Goal: Check status: Check status

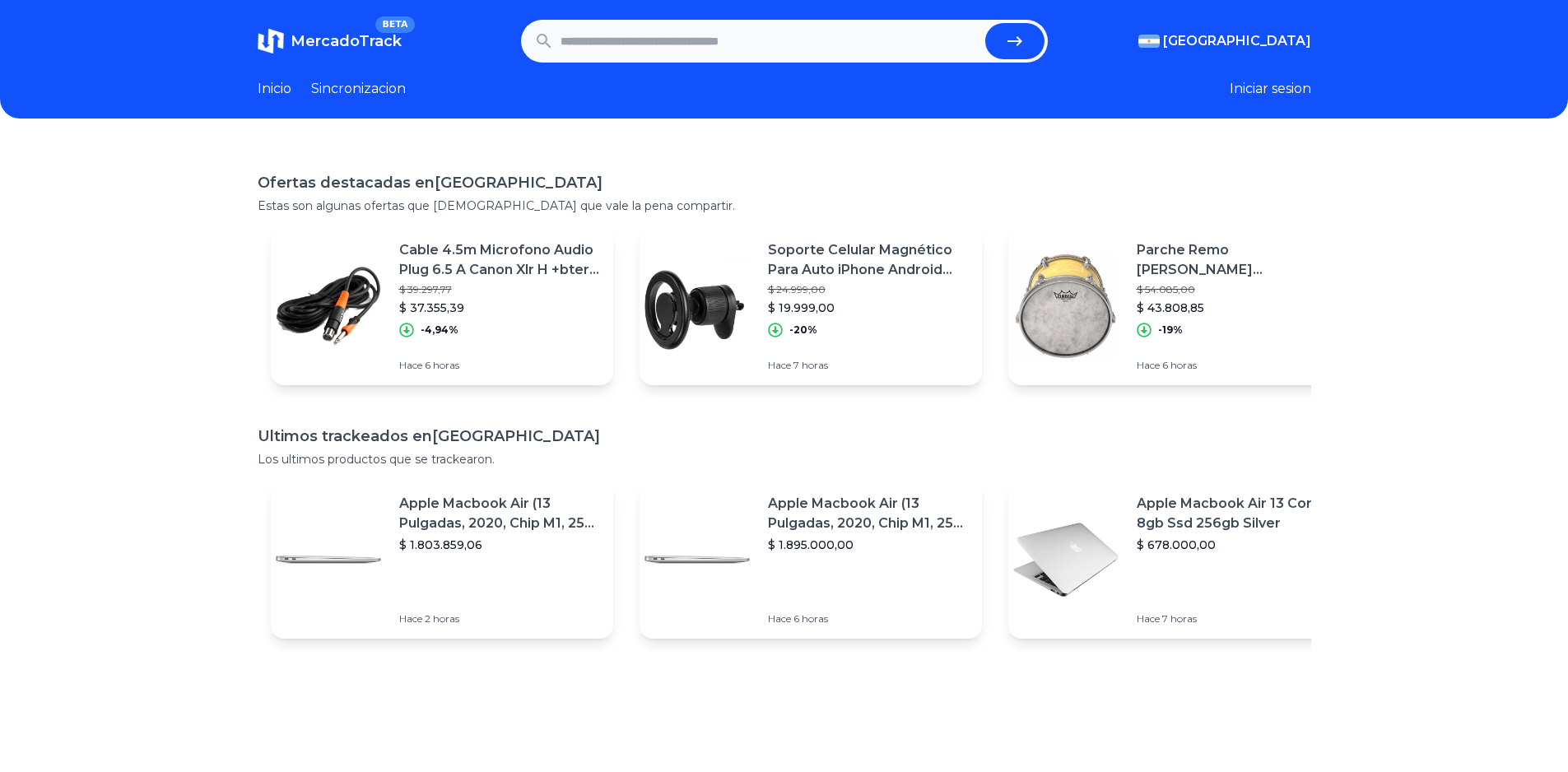
click at [878, 140] on div "MercadoTrack BETA Argentina Argentina Uruguay Mexico Chile Peru Venezuela Colom…" at bounding box center [784, 534] width 1568 height 1069
click at [499, 200] on p "Estas son algunas ofertas que creemos que vale la pena compartir." at bounding box center [784, 206] width 1053 height 17
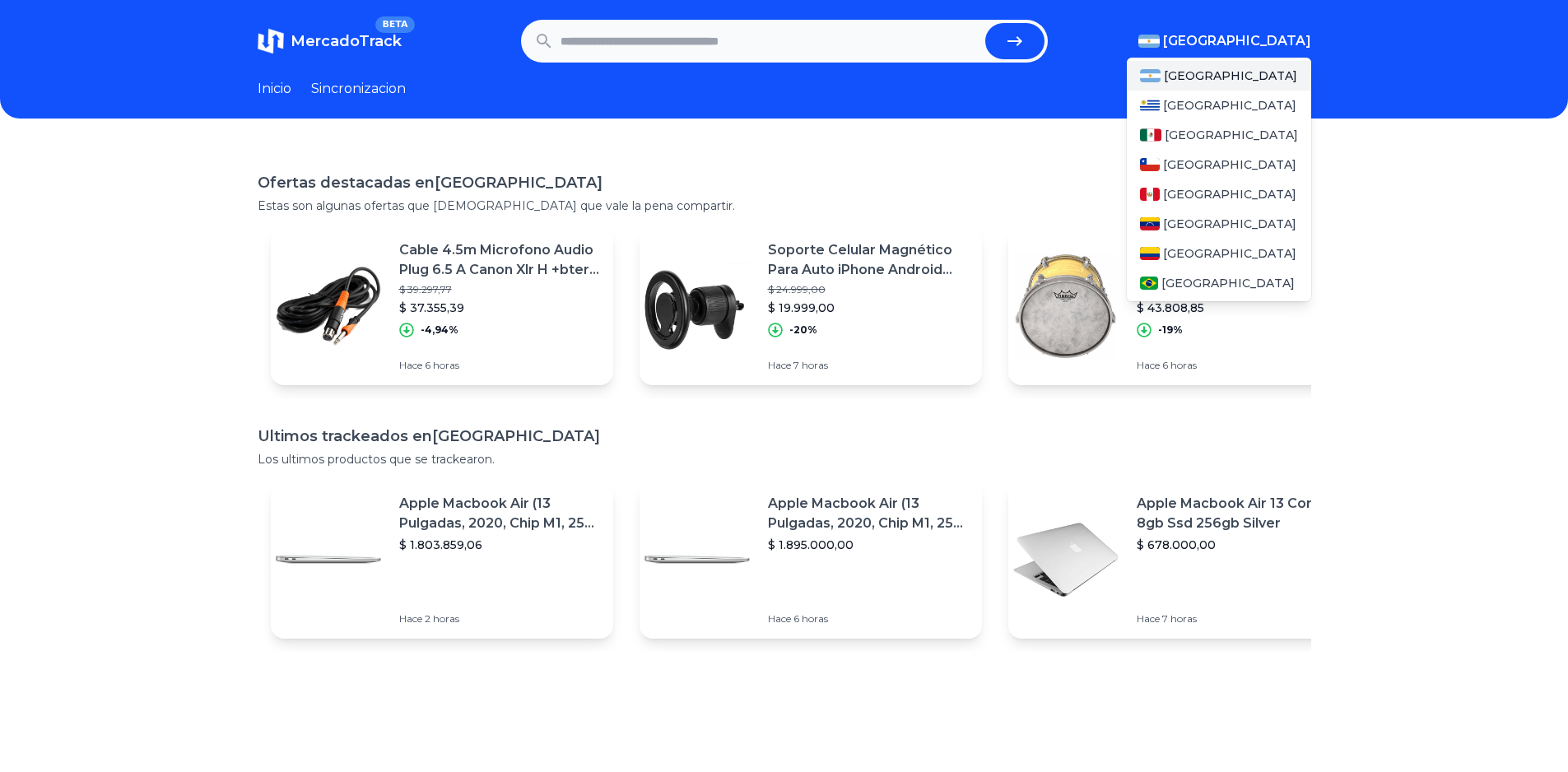
click at [1295, 37] on span "[GEOGRAPHIC_DATA]" at bounding box center [1237, 42] width 148 height 20
click at [1184, 128] on span "[GEOGRAPHIC_DATA]" at bounding box center [1230, 134] width 133 height 17
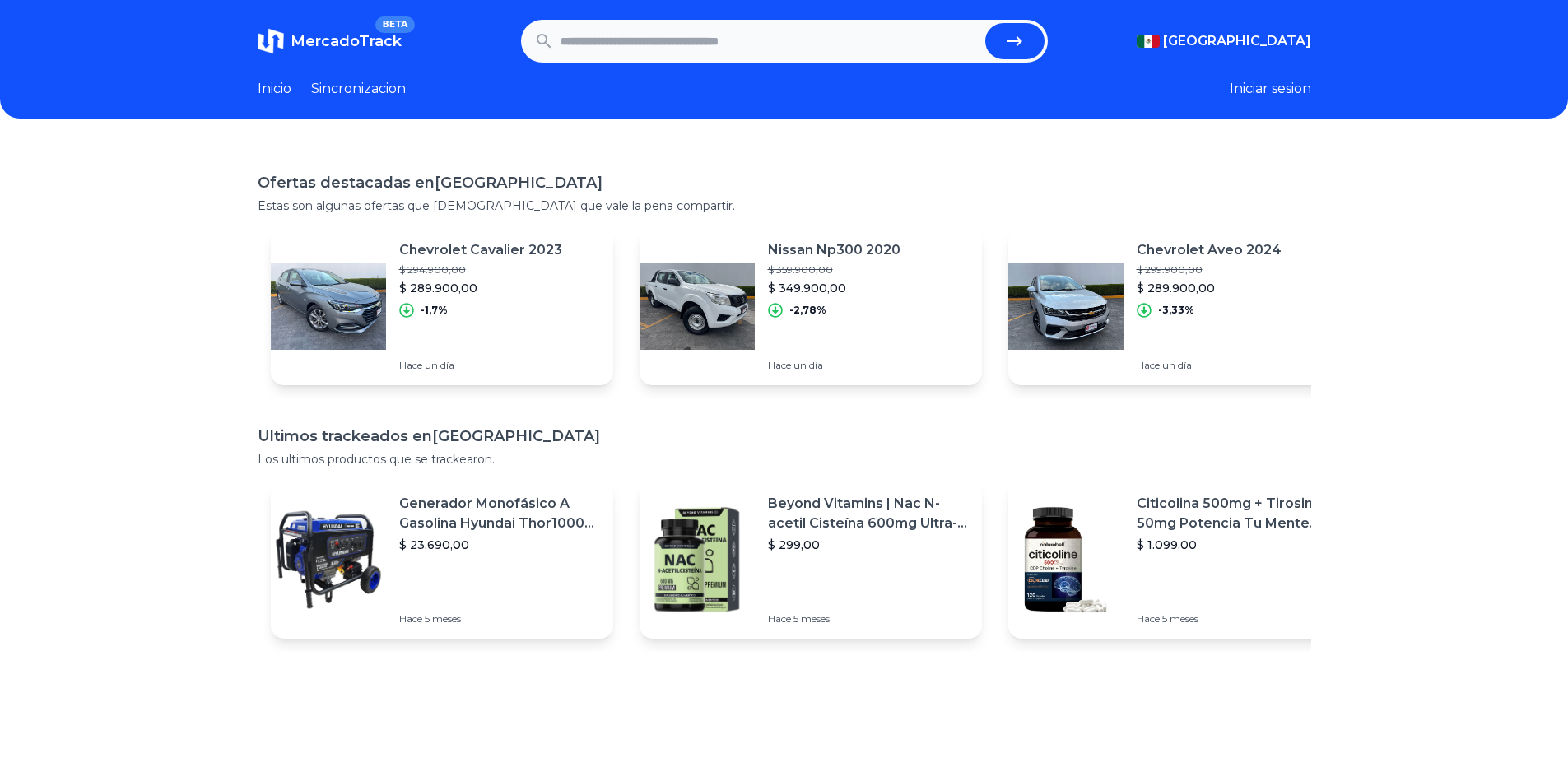
click at [603, 53] on input "text" at bounding box center [769, 41] width 418 height 37
paste input "**********"
click at [1031, 41] on button "submit" at bounding box center [1015, 41] width 59 height 37
type input "**********"
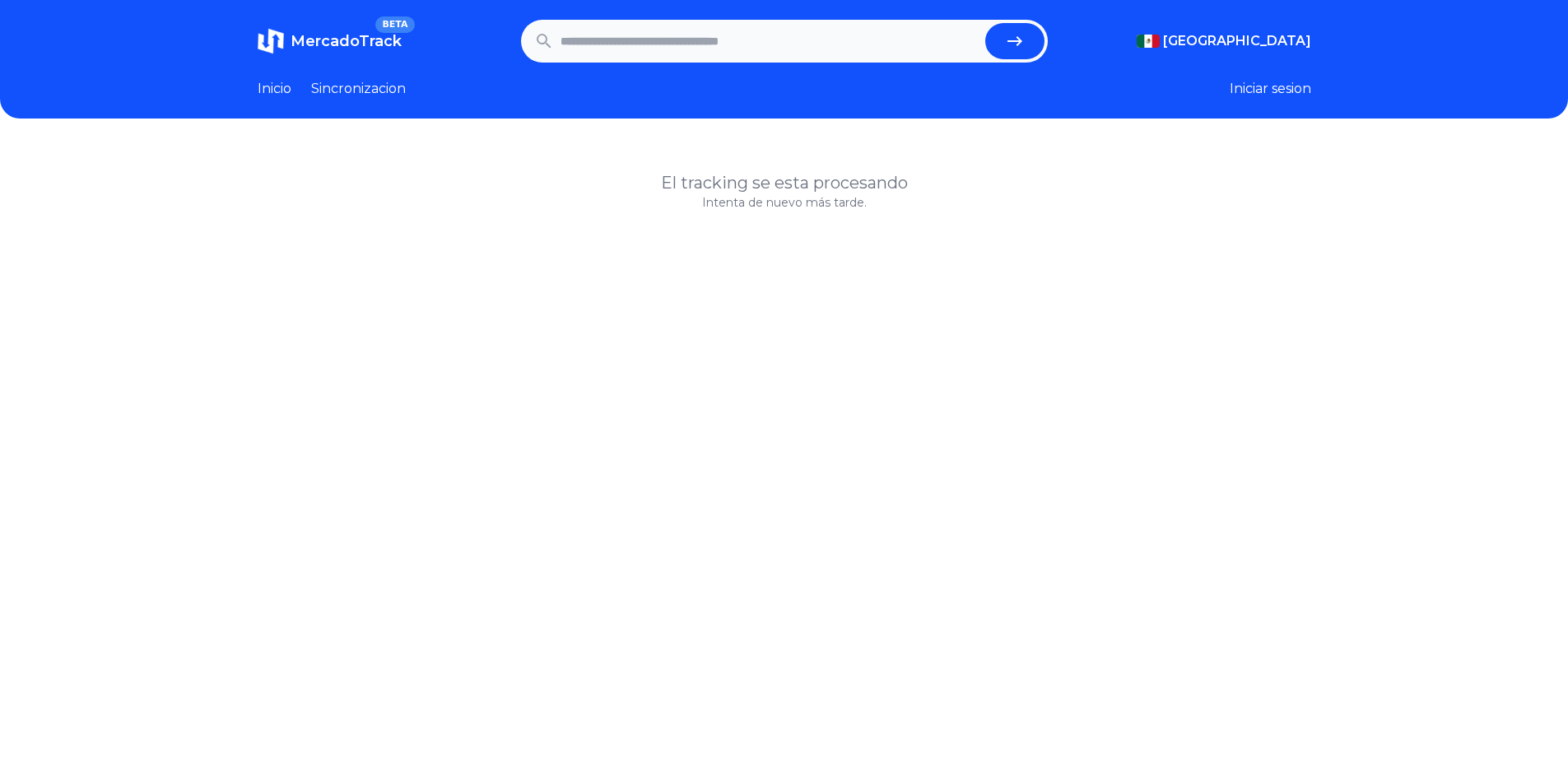
click at [365, 84] on link "Sincronizacion" at bounding box center [359, 89] width 95 height 20
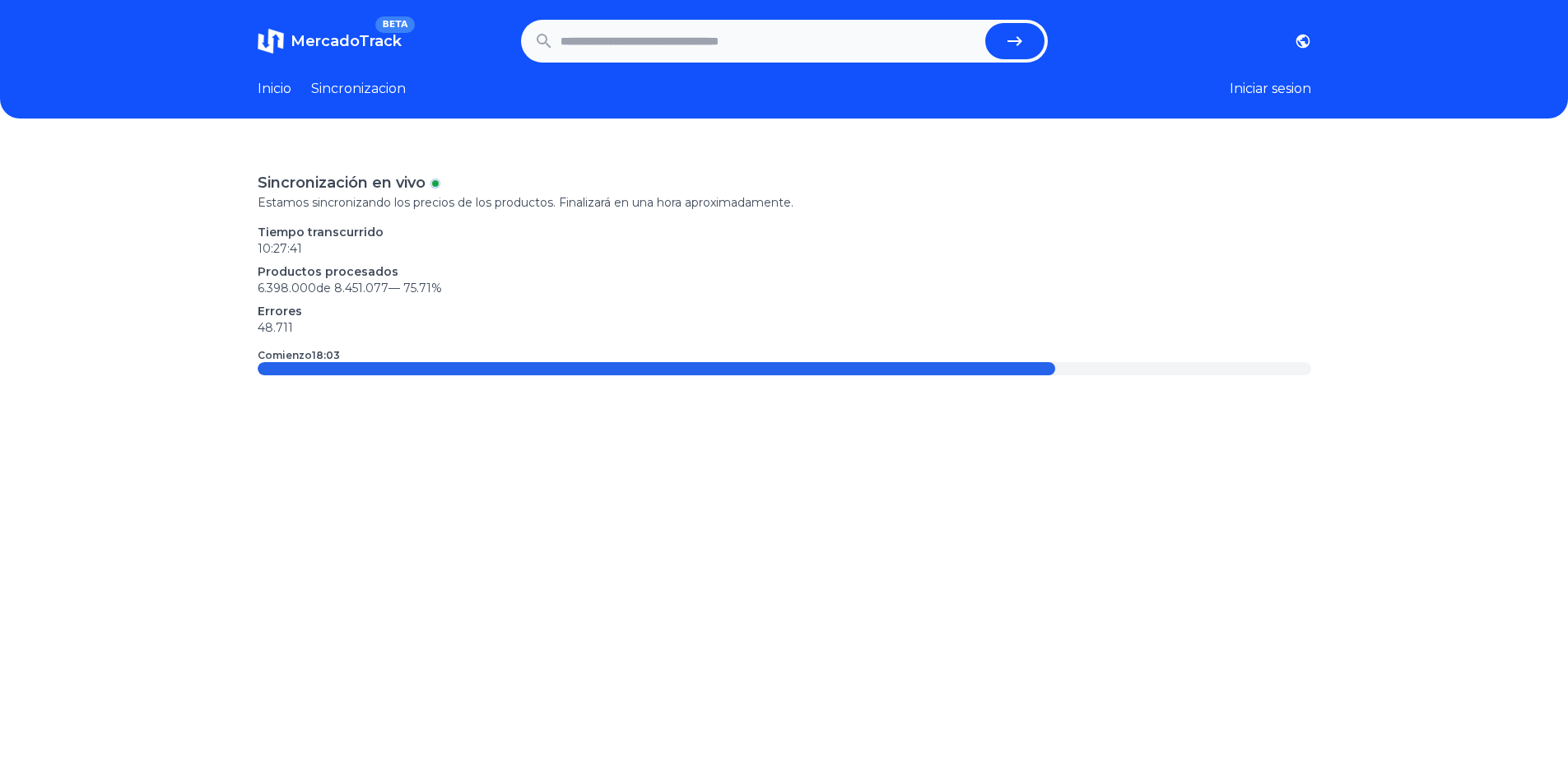
click at [274, 85] on link "Inicio" at bounding box center [275, 89] width 34 height 20
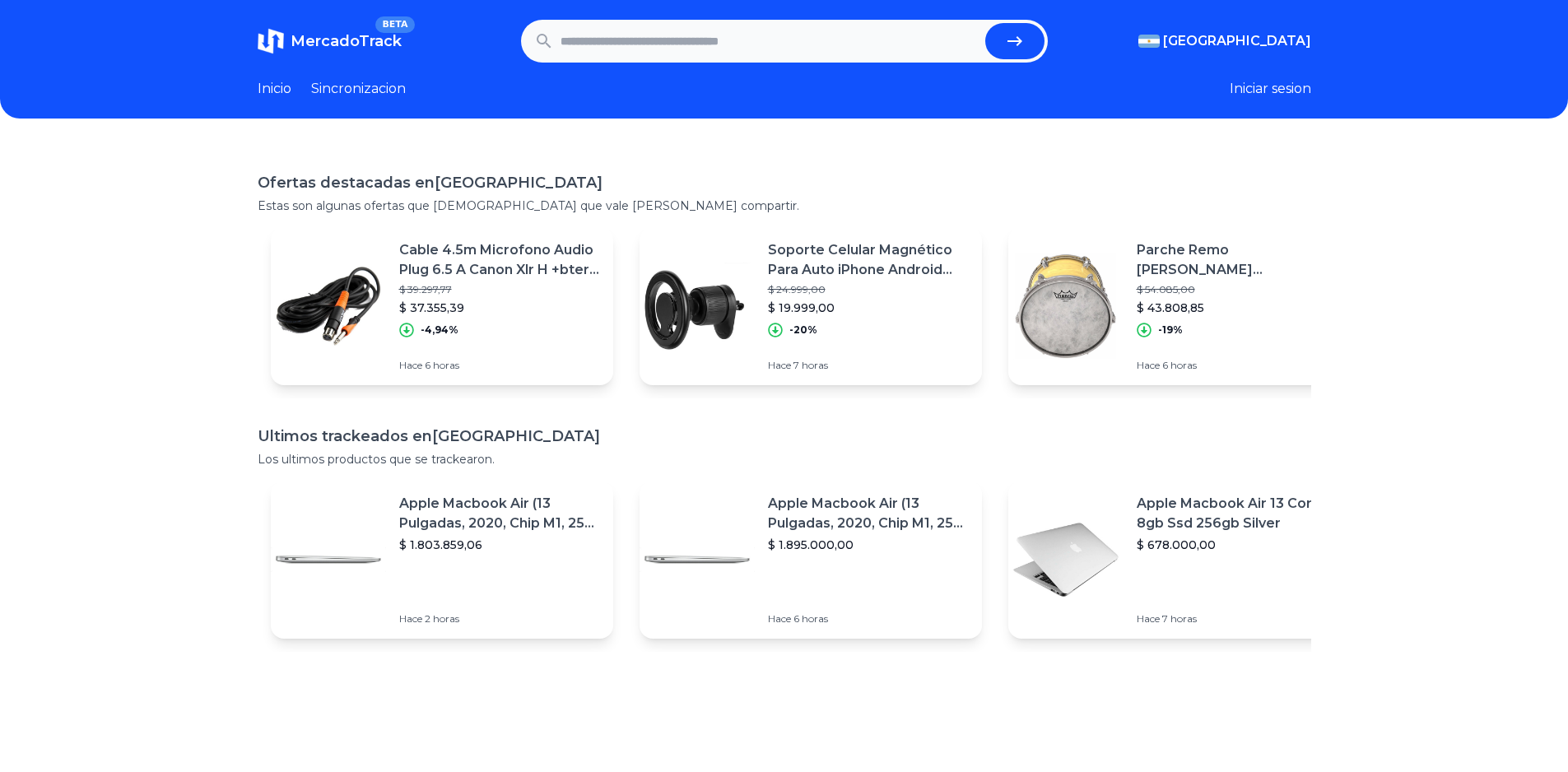
click at [692, 46] on input "text" at bounding box center [769, 41] width 418 height 37
type input "*****"
click at [985, 23] on button "submit" at bounding box center [1015, 41] width 59 height 37
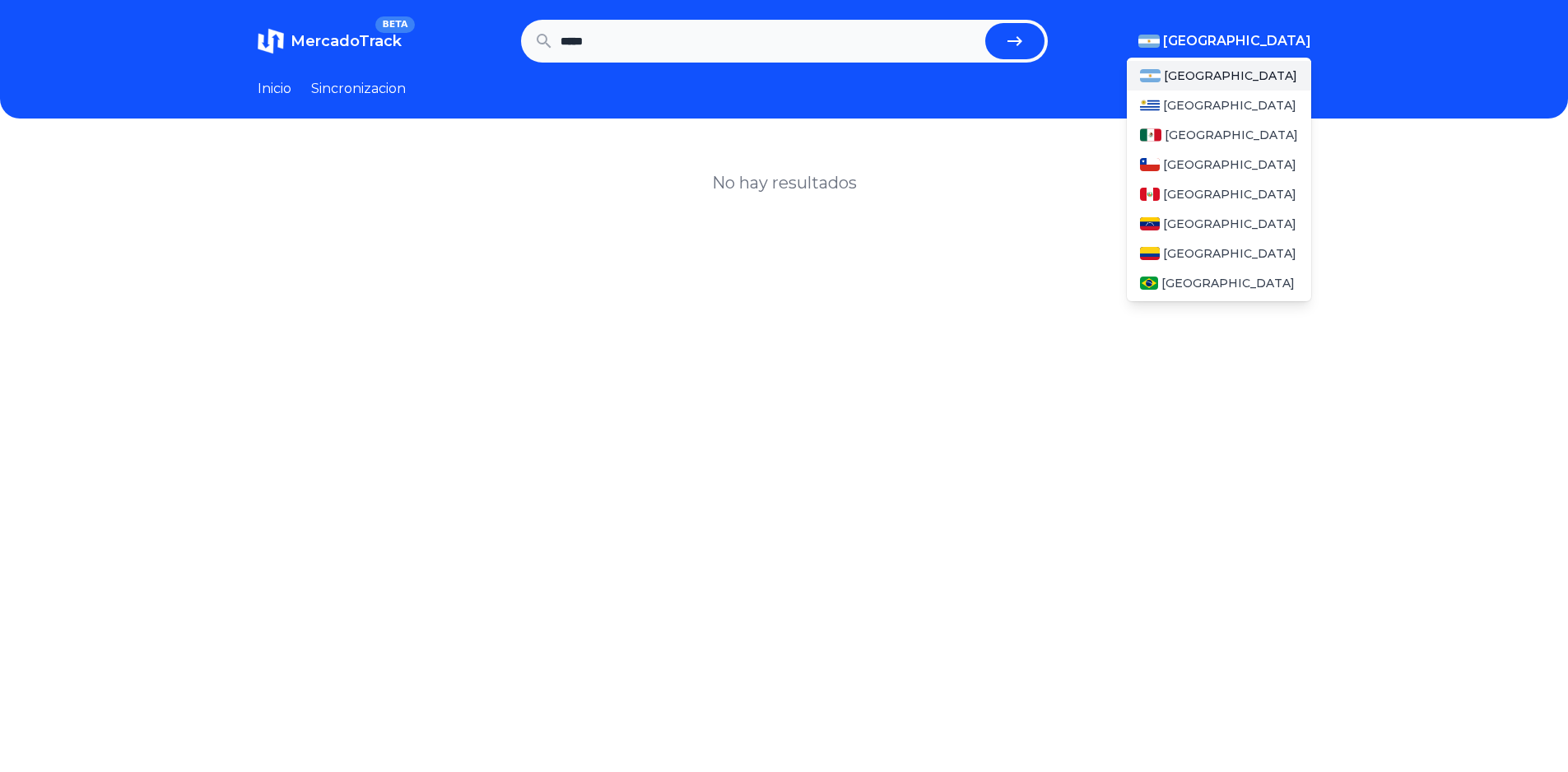
click at [1285, 47] on span "[GEOGRAPHIC_DATA]" at bounding box center [1237, 42] width 148 height 20
drag, startPoint x: 1202, startPoint y: 132, endPoint x: 1164, endPoint y: 127, distance: 38.3
click at [1201, 132] on span "[GEOGRAPHIC_DATA]" at bounding box center [1230, 134] width 133 height 17
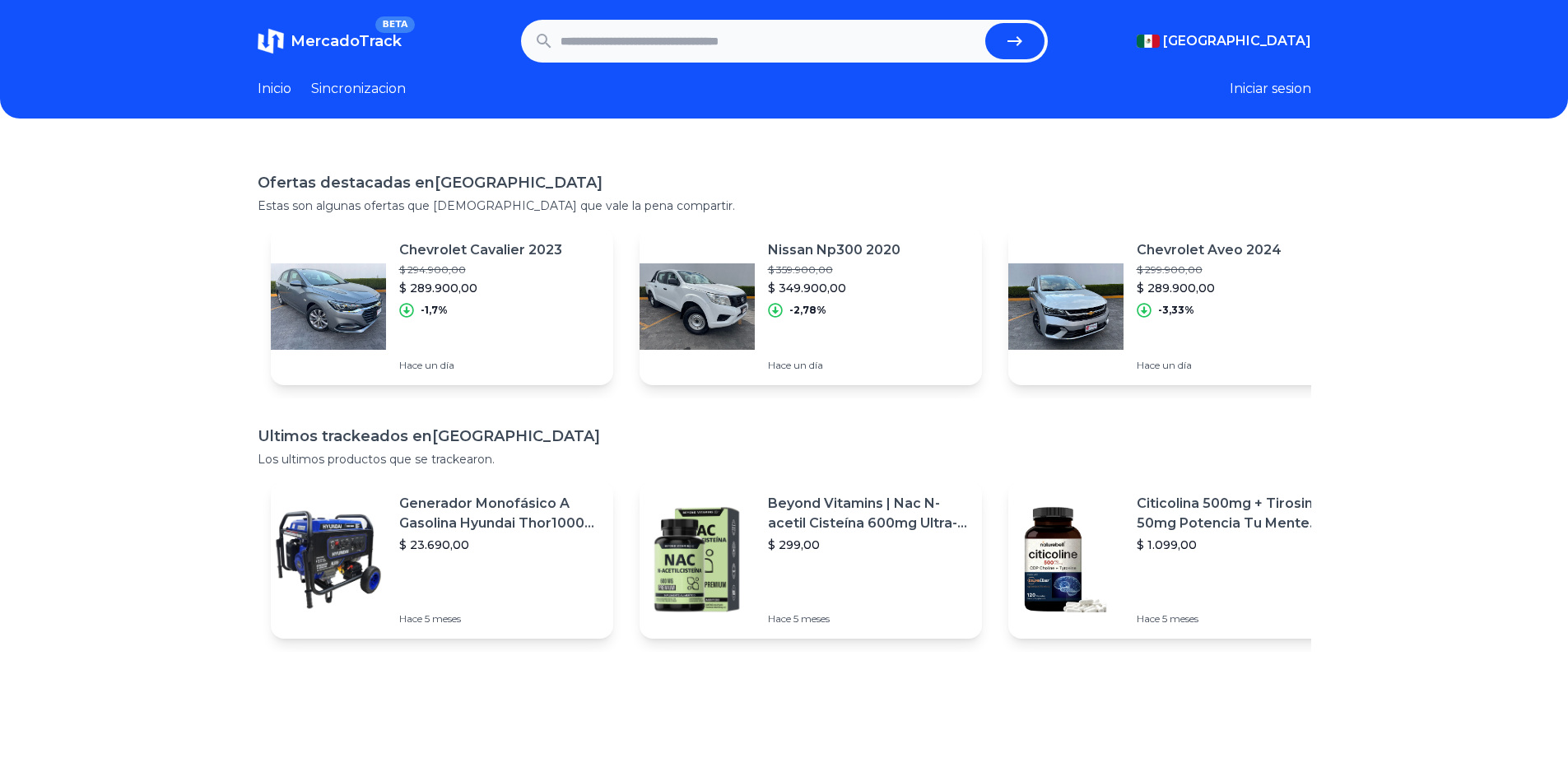
click at [766, 52] on input "text" at bounding box center [769, 41] width 418 height 37
type input "*****"
click at [985, 23] on button "submit" at bounding box center [1015, 41] width 59 height 37
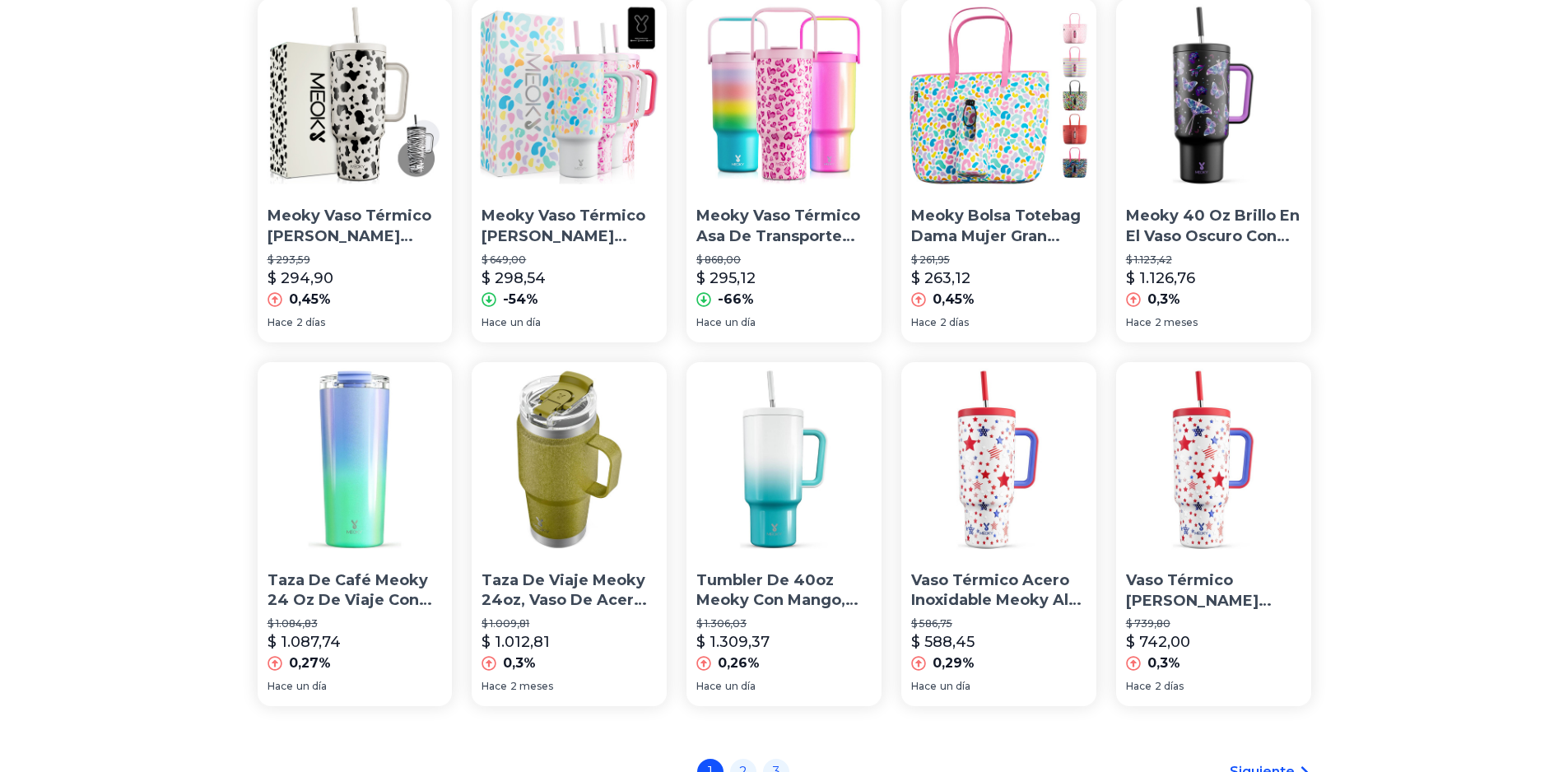
scroll to position [1071, 0]
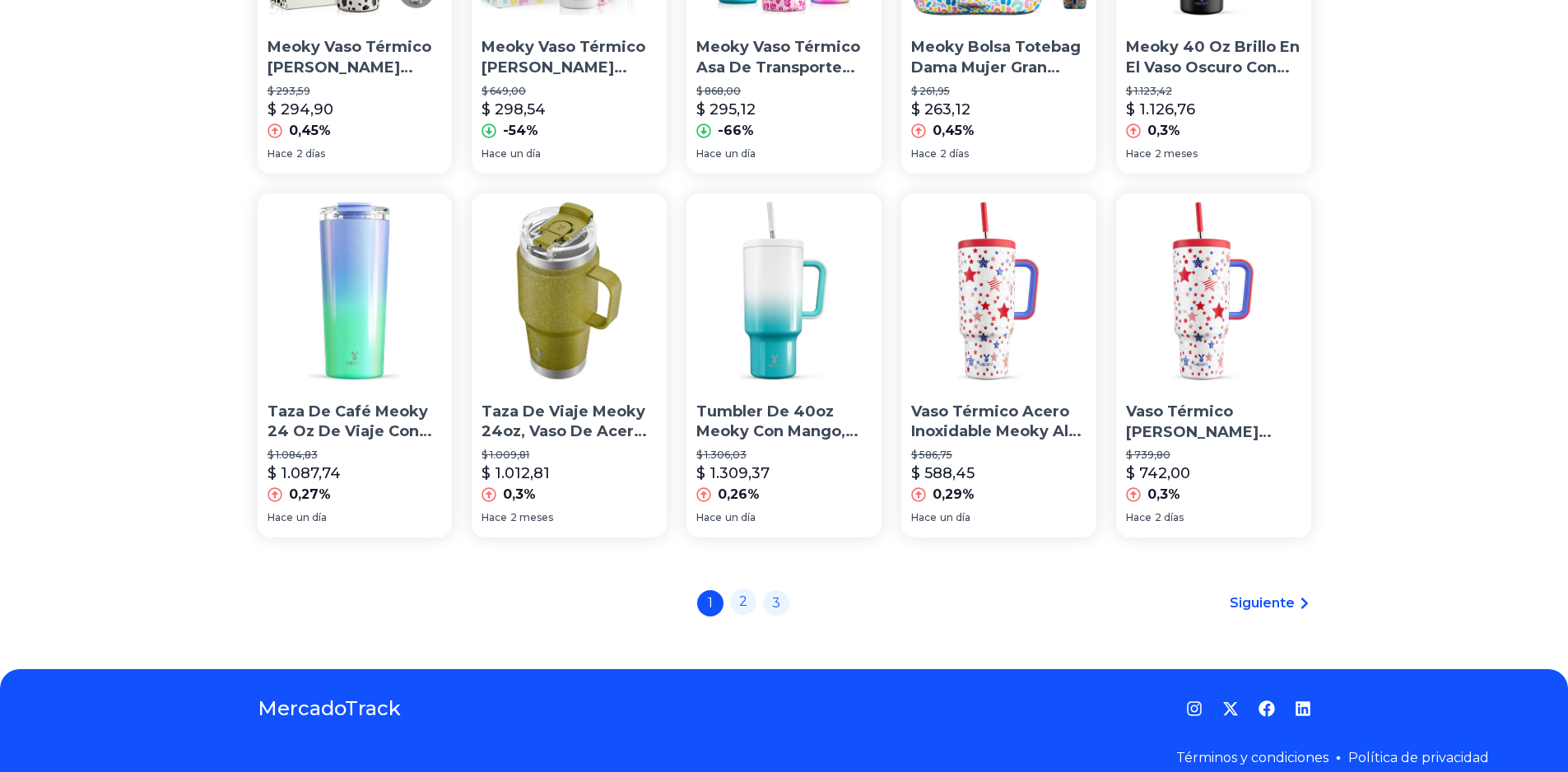
click at [753, 603] on link "2" at bounding box center [743, 601] width 27 height 27
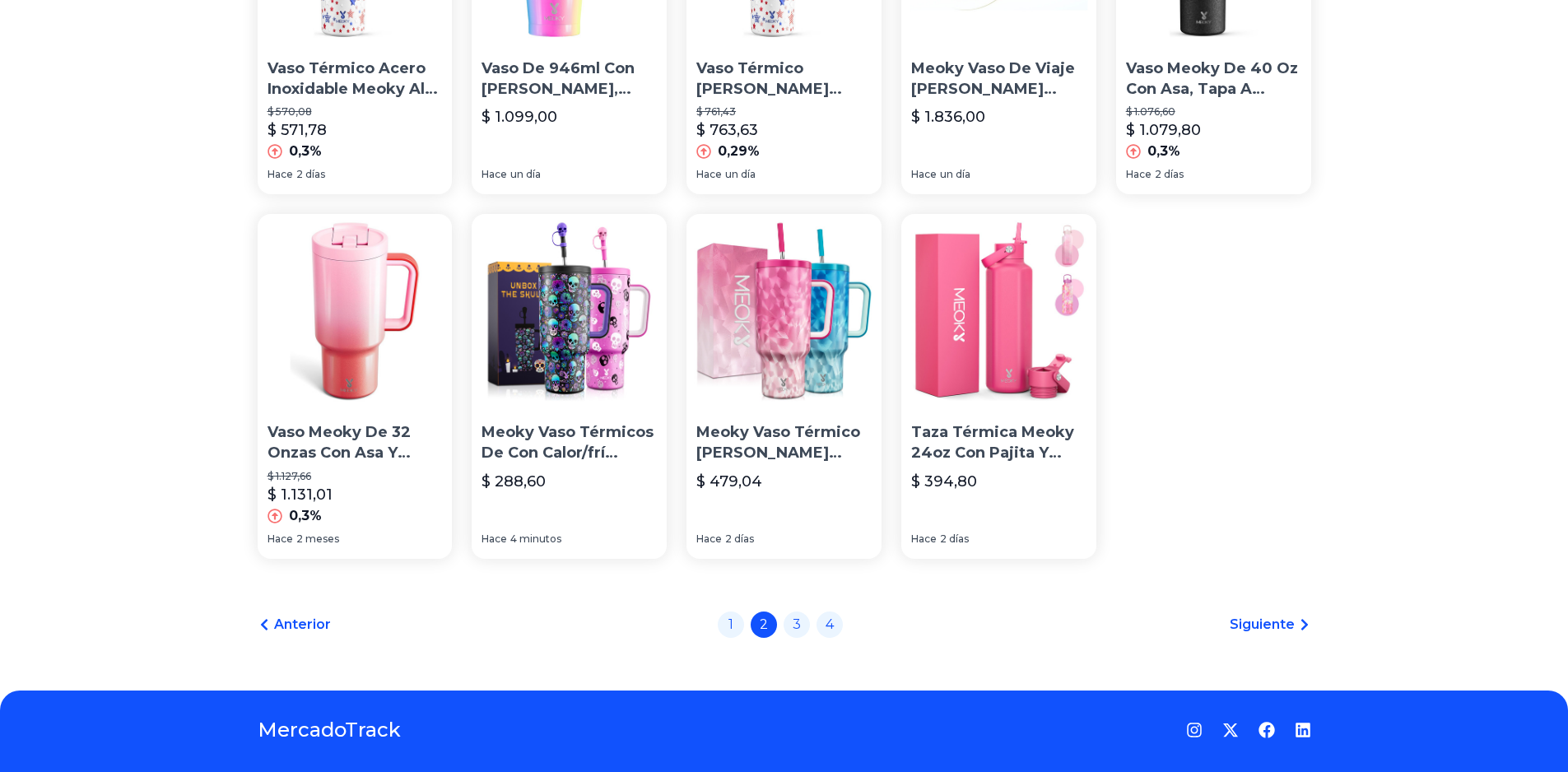
scroll to position [329, 0]
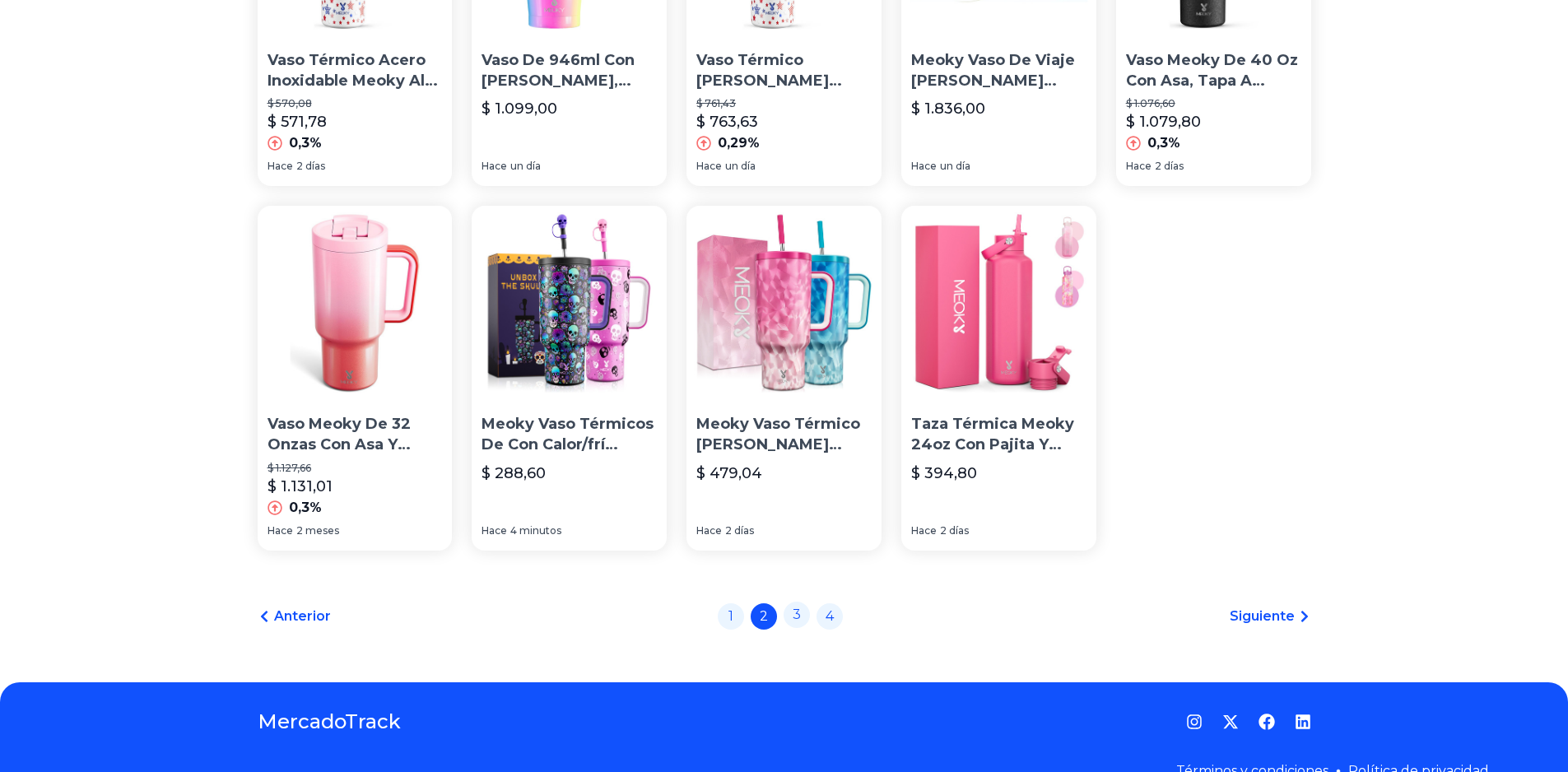
click at [803, 612] on link "3" at bounding box center [796, 615] width 27 height 27
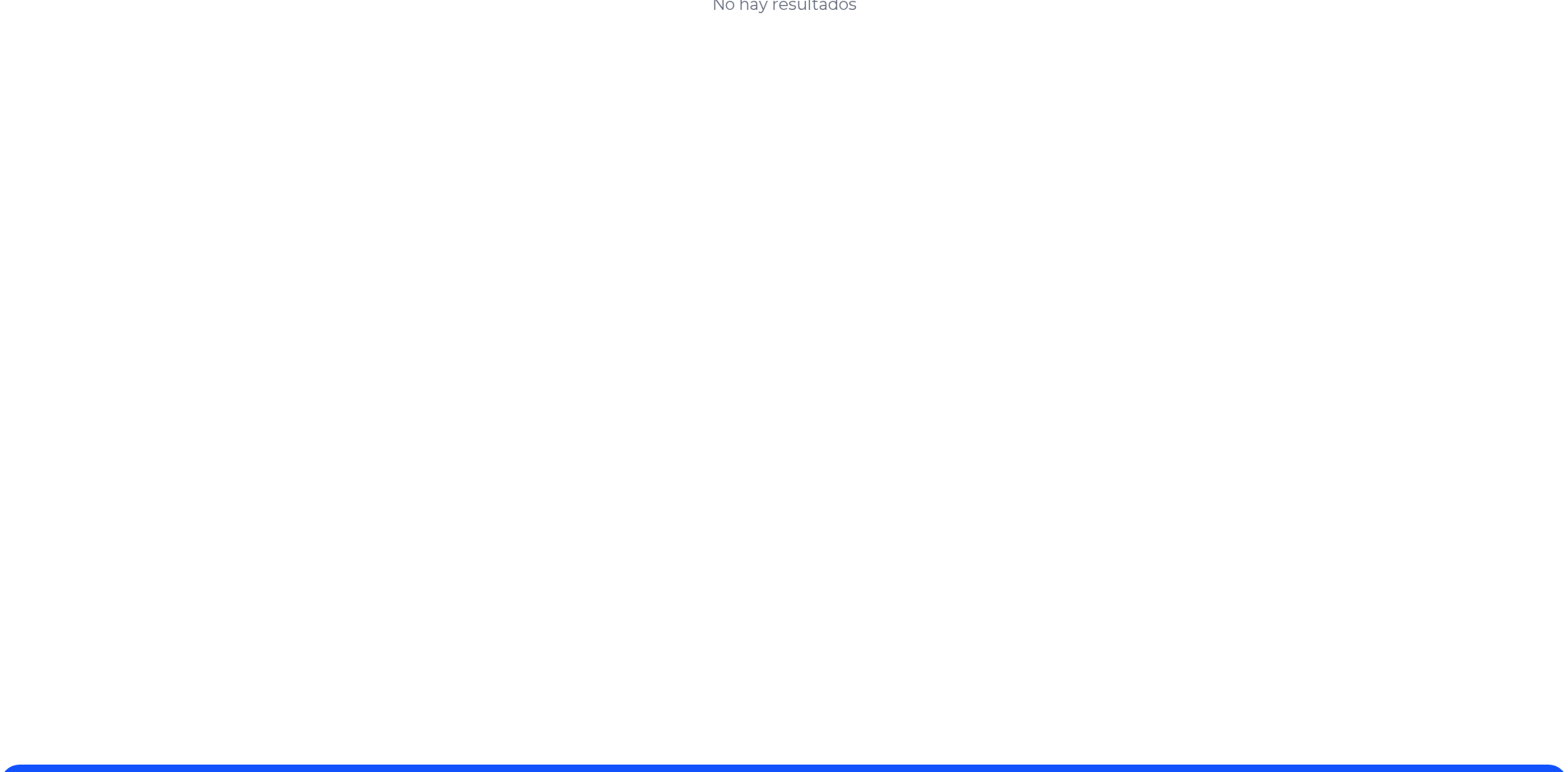
scroll to position [308, 0]
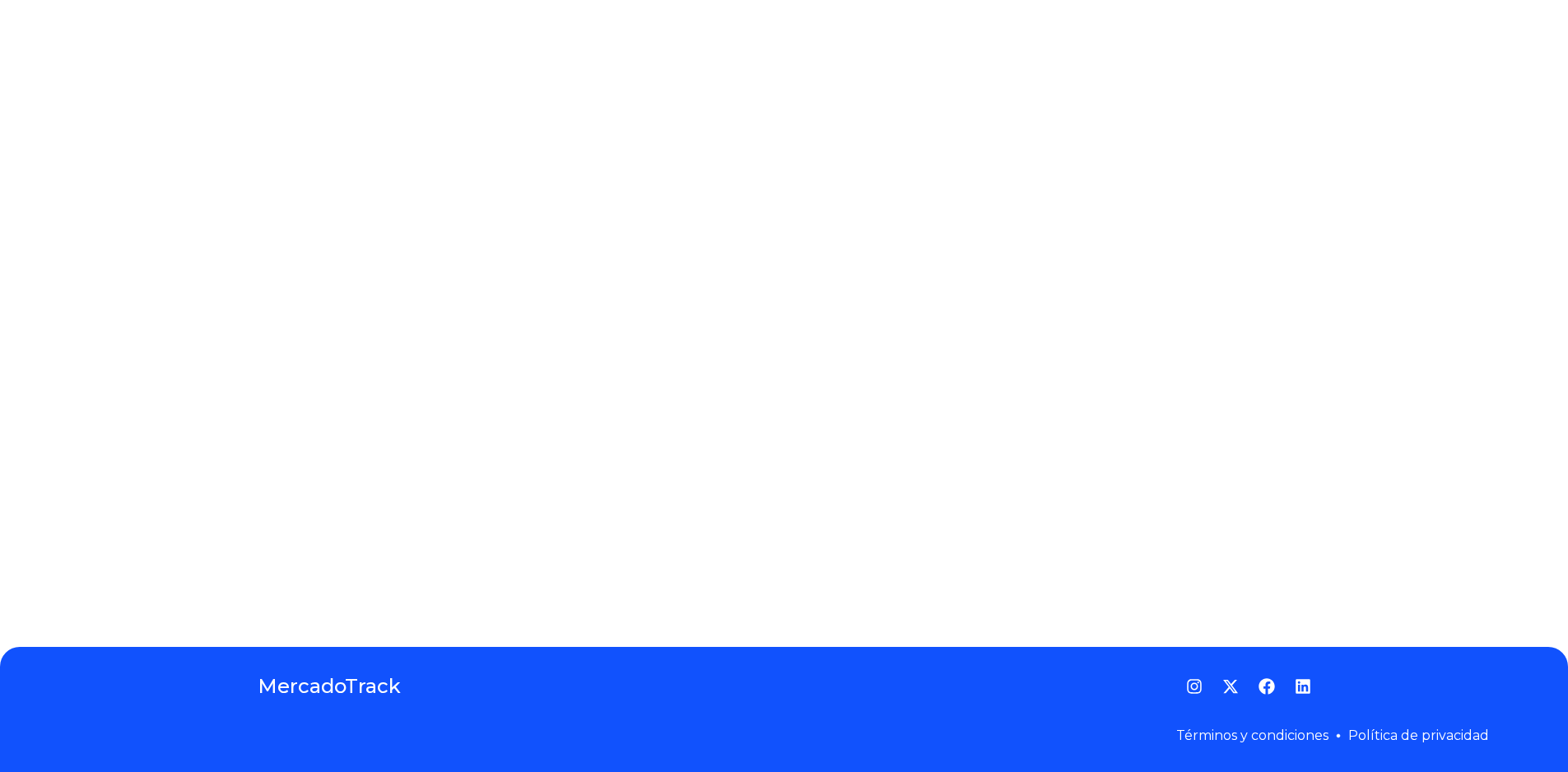
drag, startPoint x: 778, startPoint y: 414, endPoint x: 772, endPoint y: 402, distance: 13.4
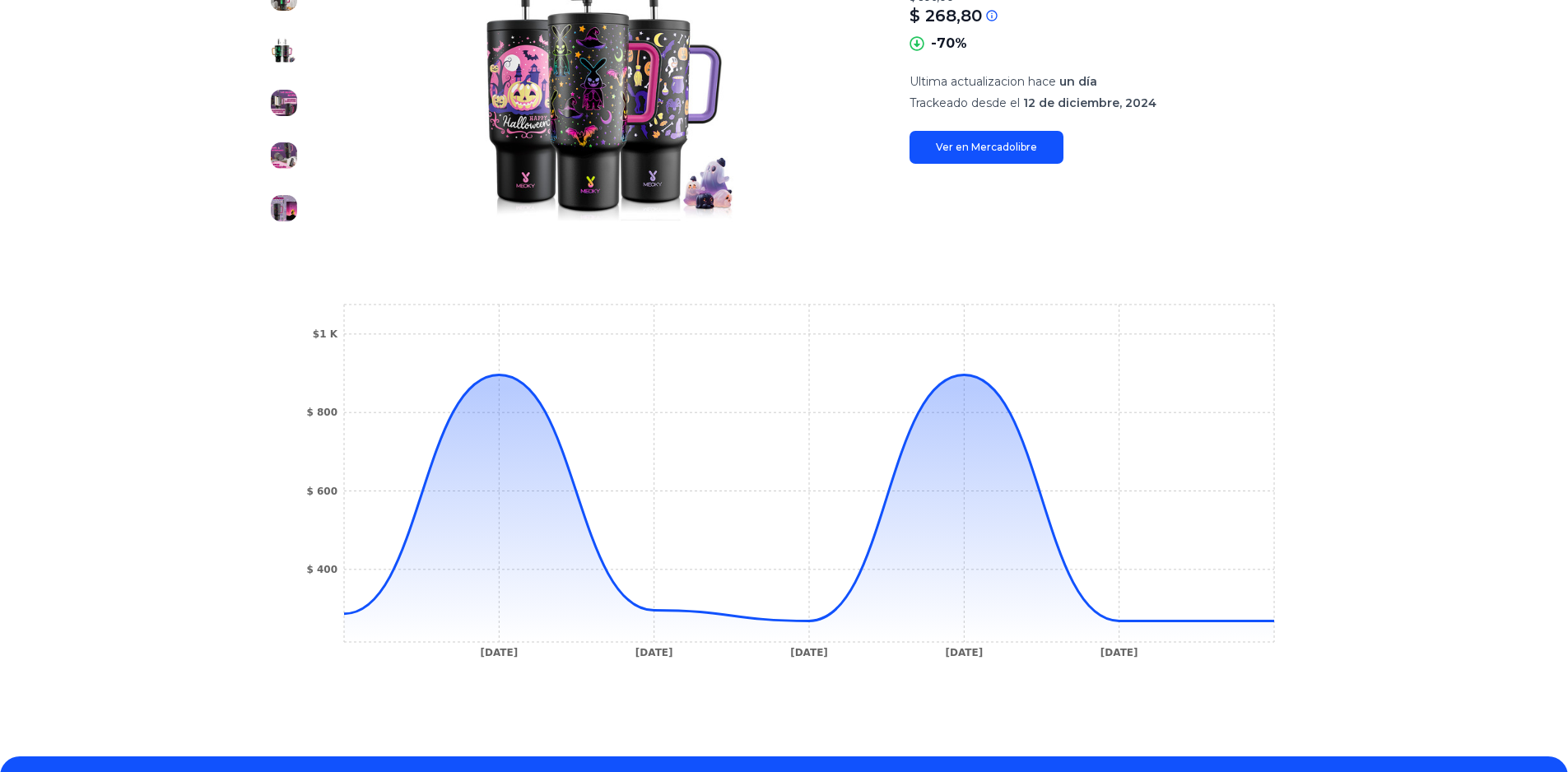
scroll to position [411, 0]
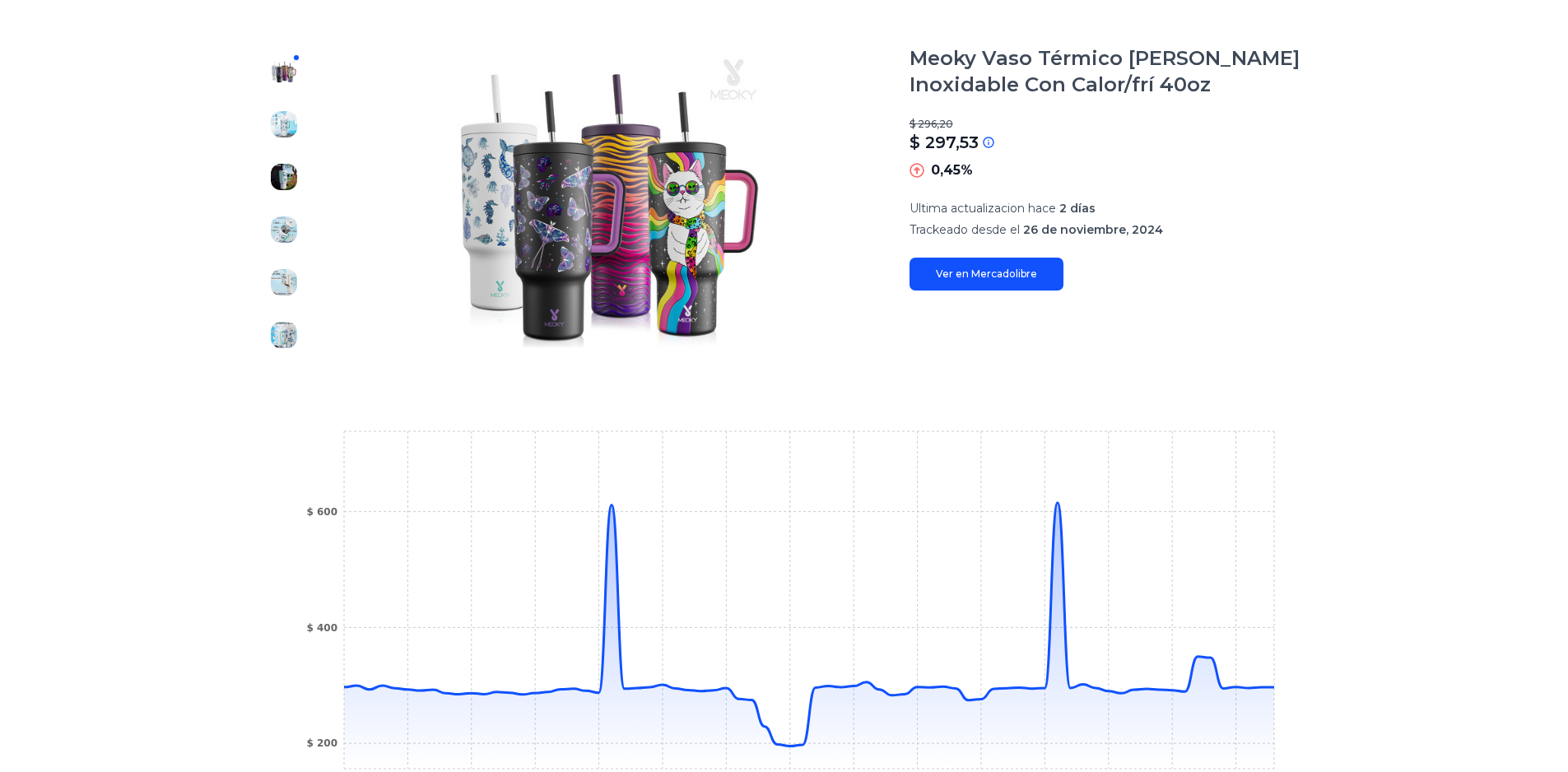
scroll to position [82, 0]
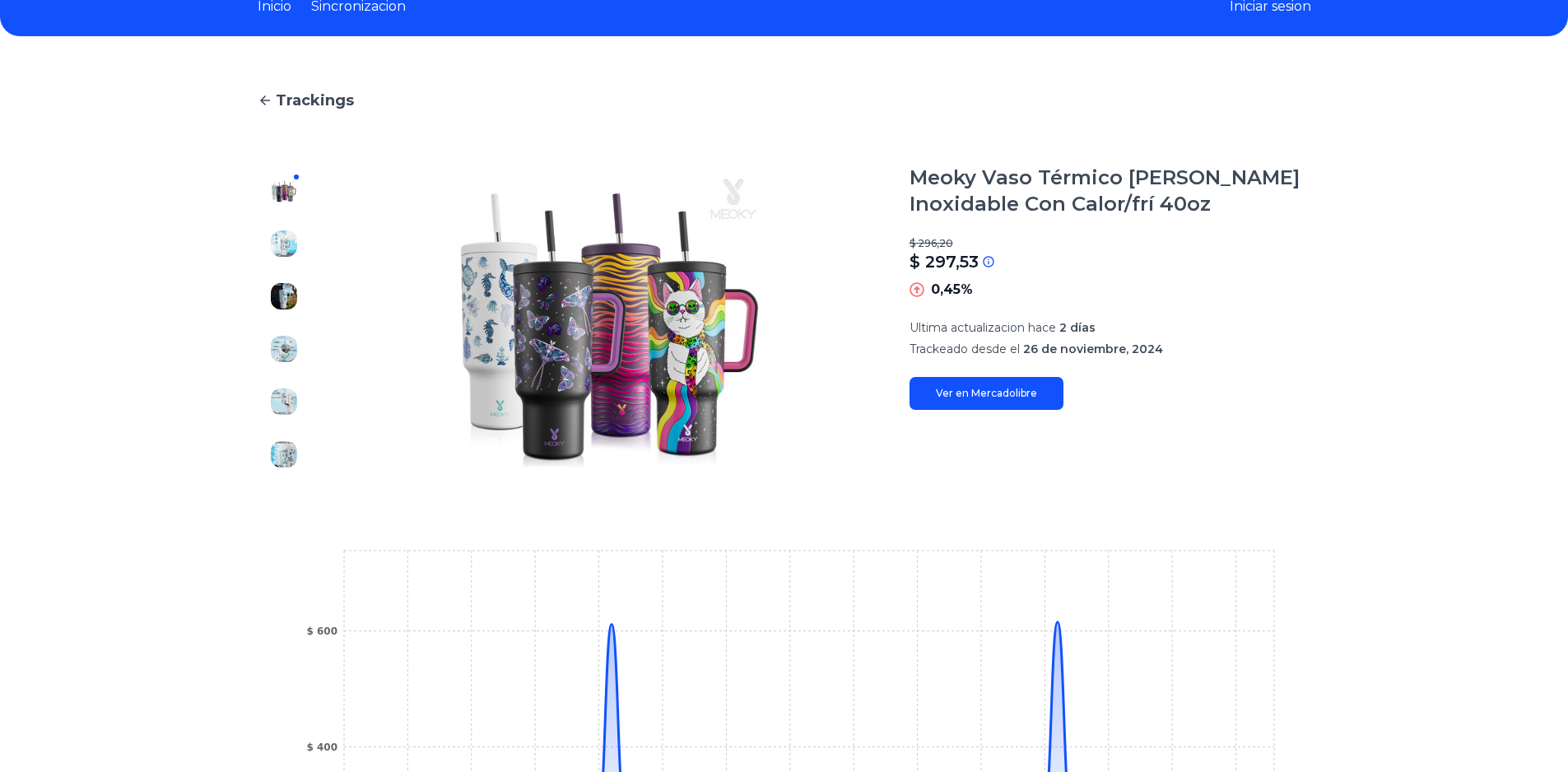
click at [1005, 400] on link "Ver en Mercadolibre" at bounding box center [986, 392] width 154 height 33
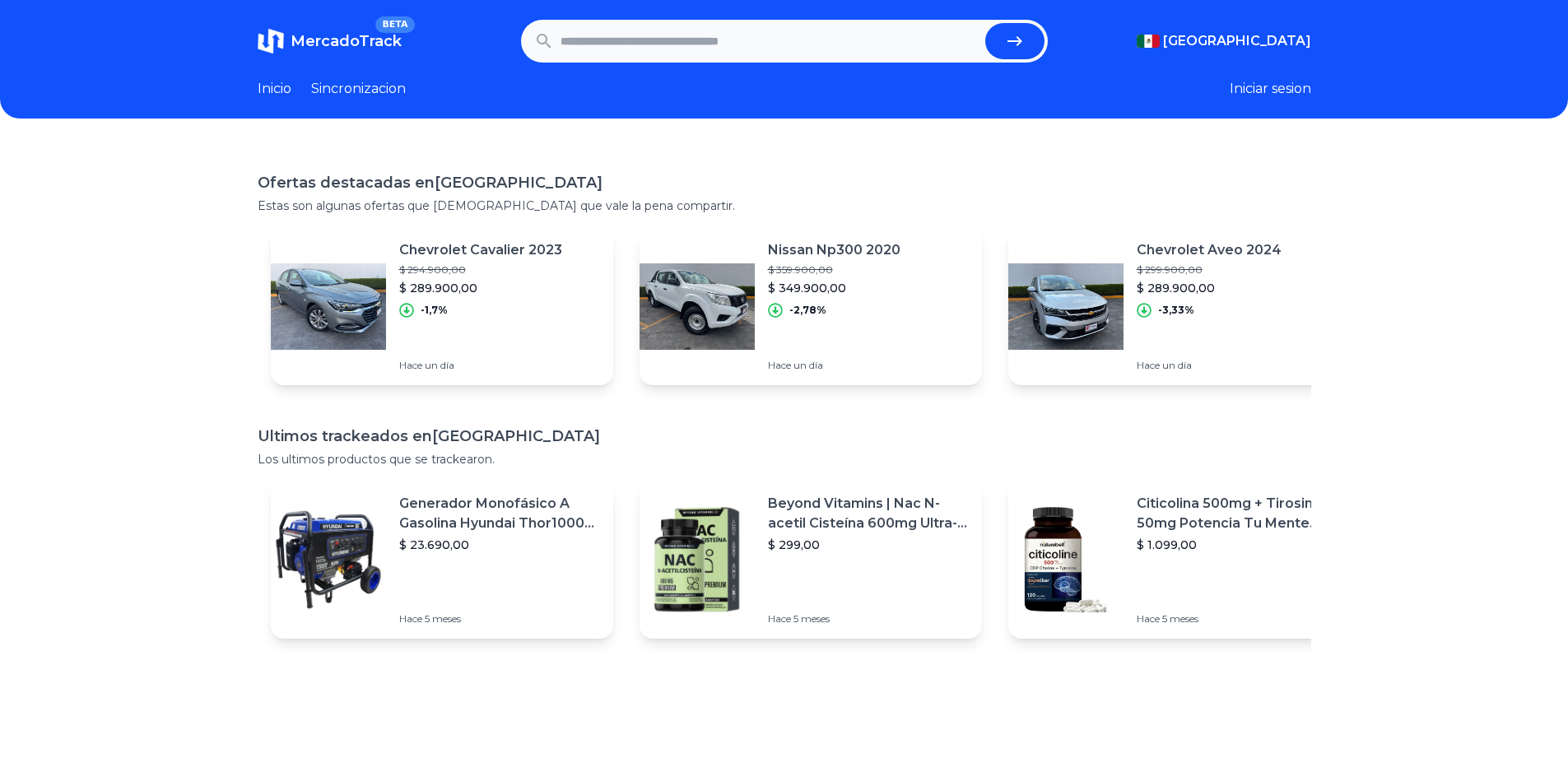
click at [740, 41] on input "text" at bounding box center [769, 41] width 418 height 37
type input "*****"
click at [985, 23] on button "submit" at bounding box center [1015, 41] width 59 height 37
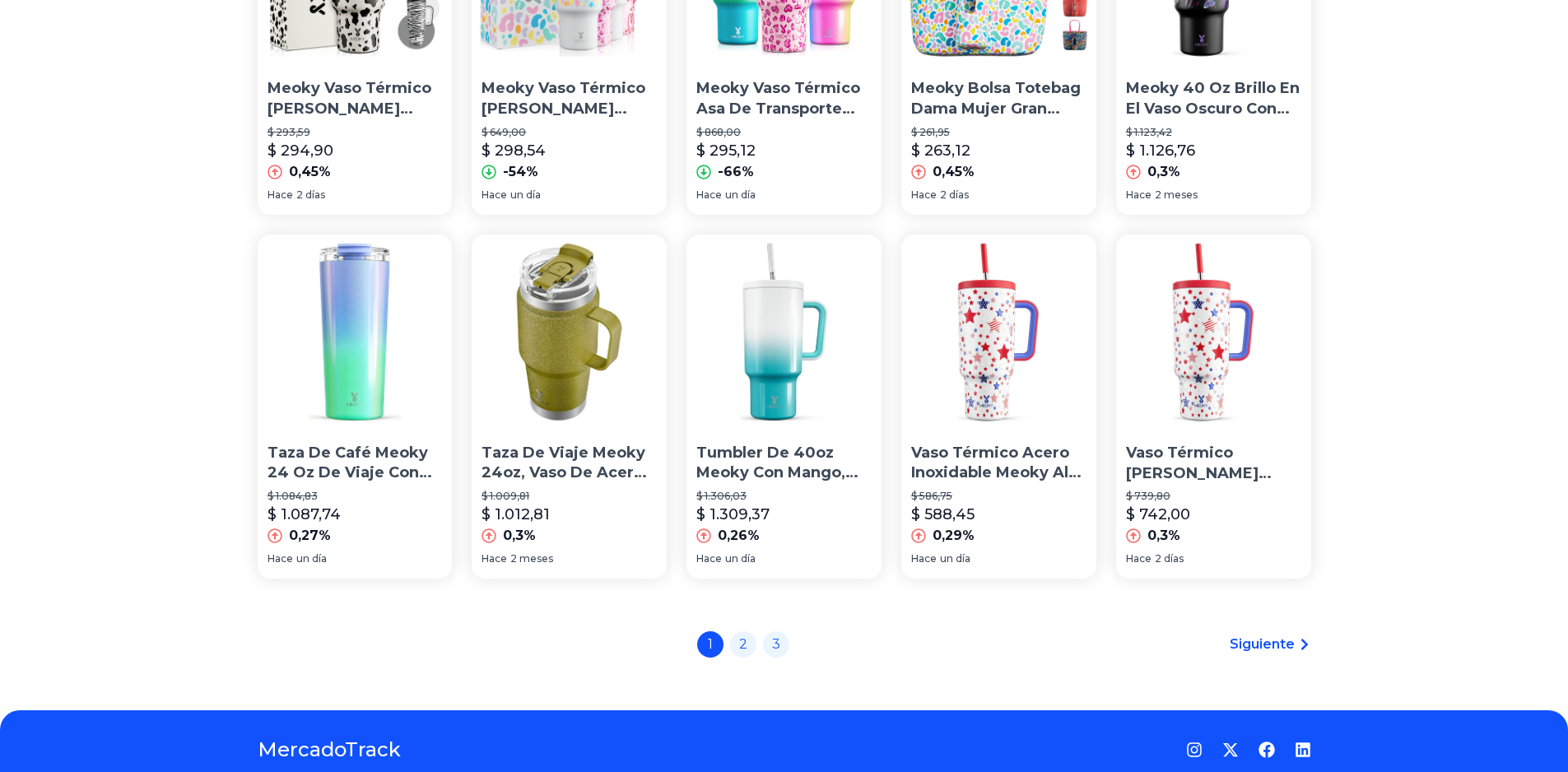
scroll to position [1071, 0]
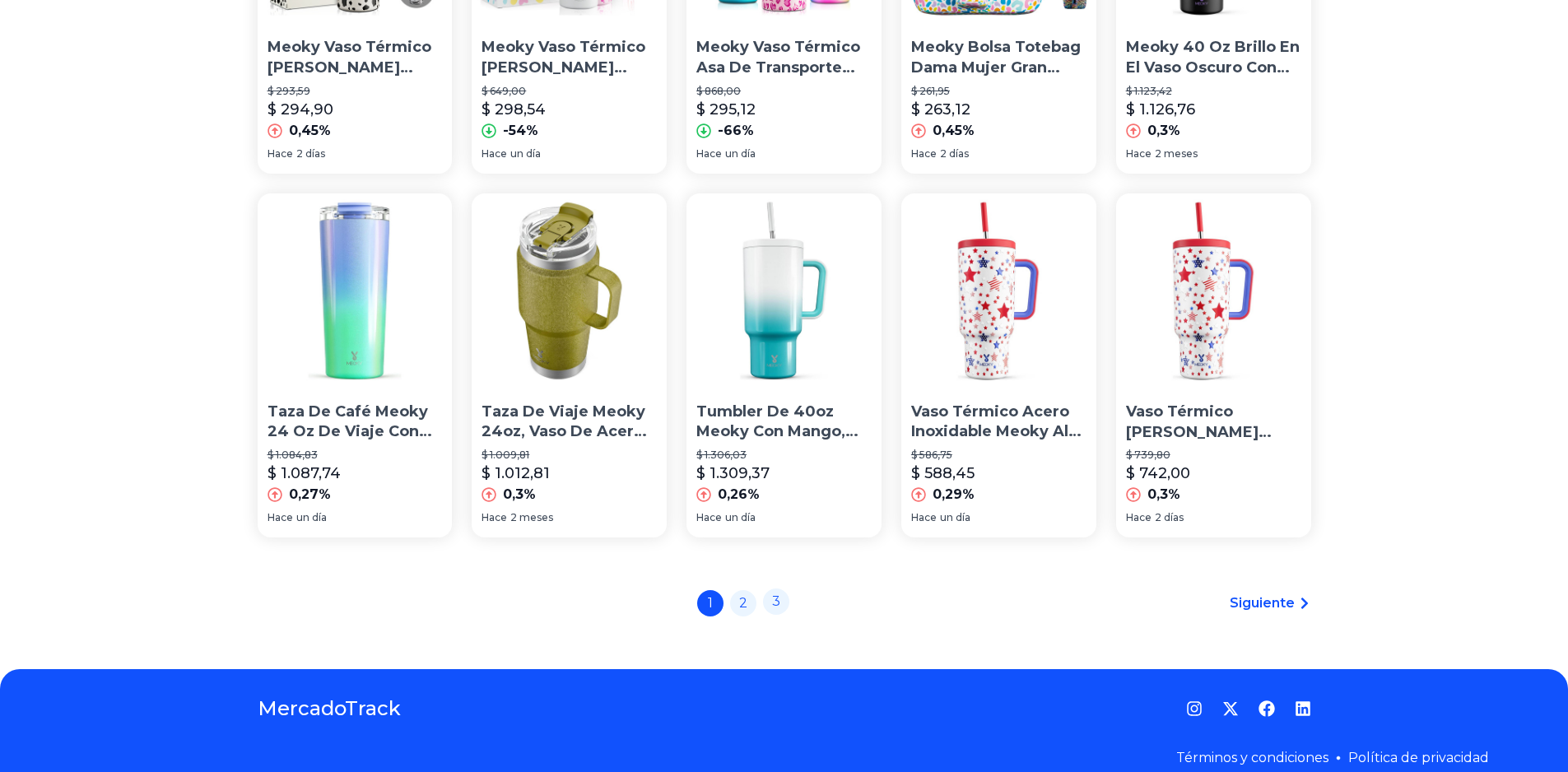
click at [780, 602] on link "3" at bounding box center [776, 601] width 27 height 27
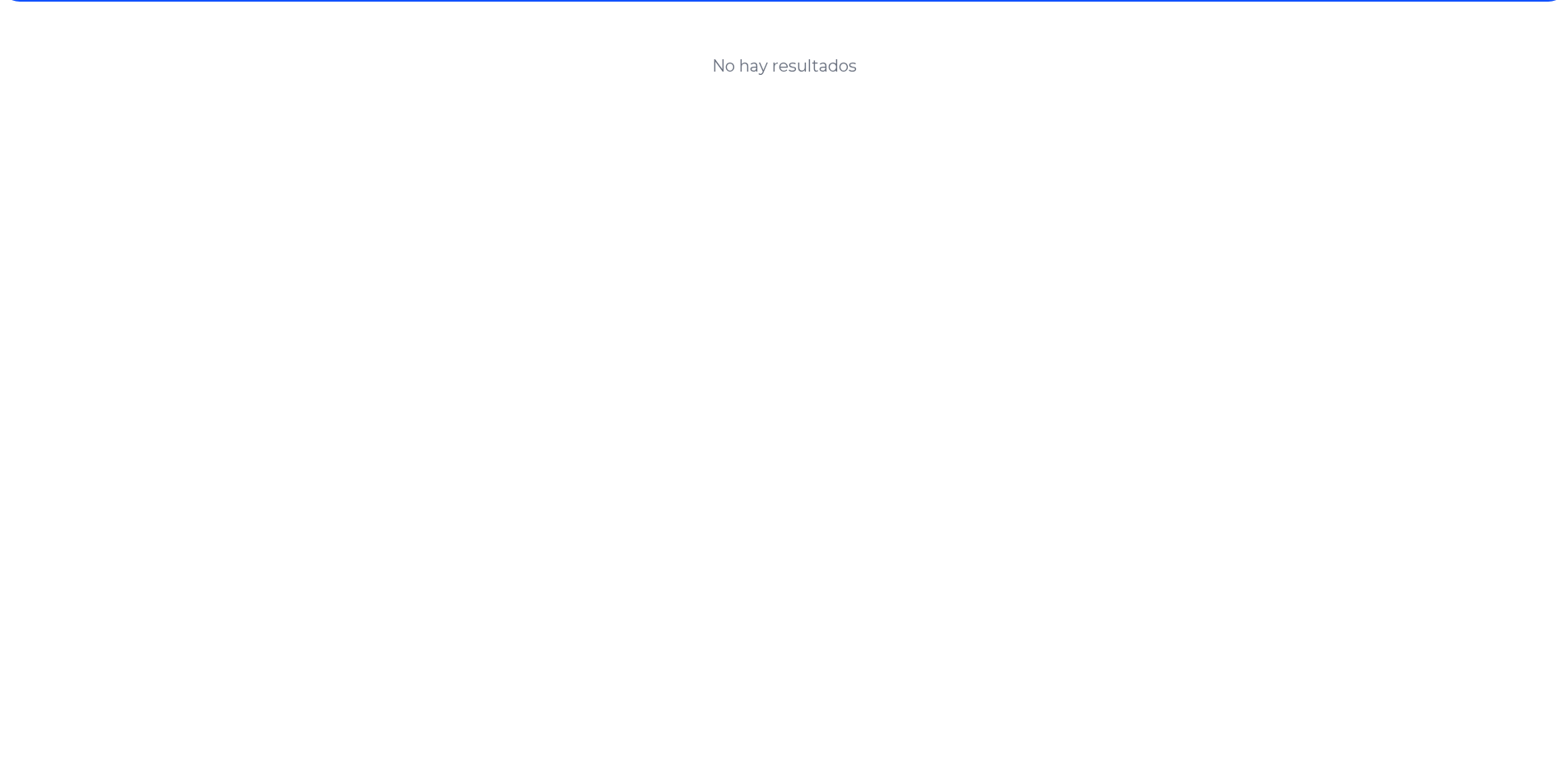
scroll to position [308, 0]
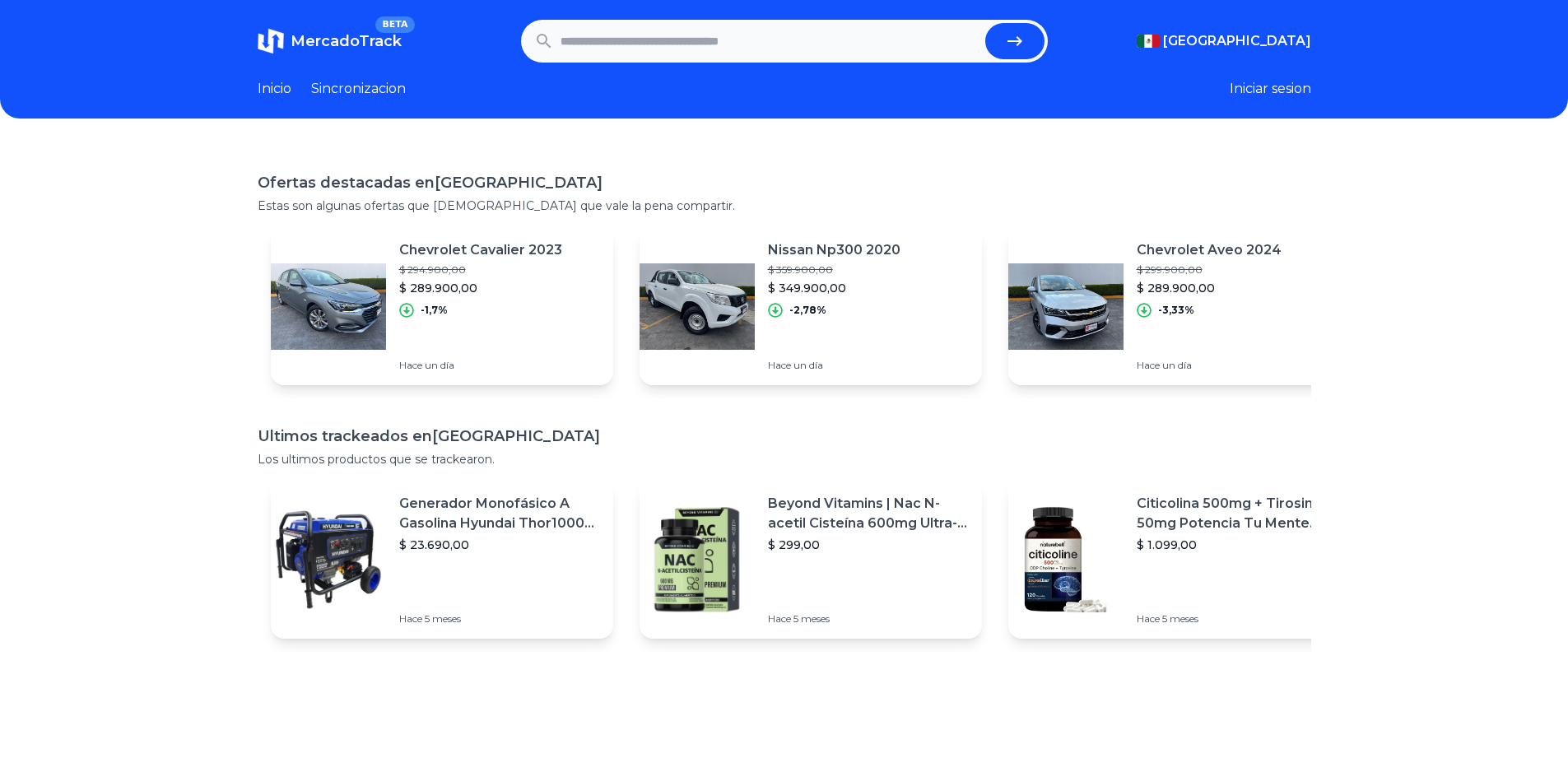
click at [687, 45] on input "text" at bounding box center [769, 41] width 418 height 37
type input "*****"
click at [985, 23] on button "submit" at bounding box center [1015, 41] width 59 height 37
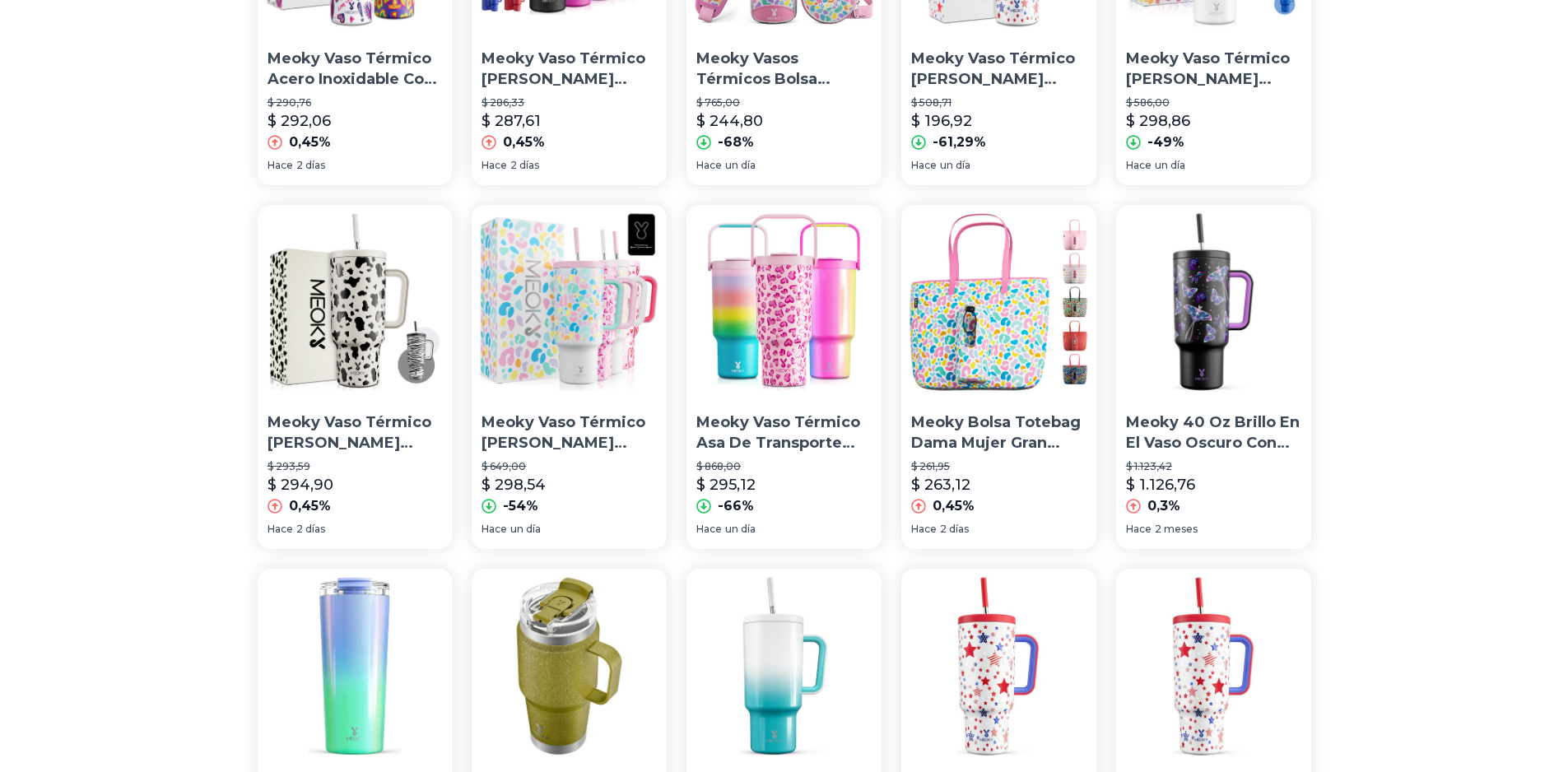
scroll to position [987, 0]
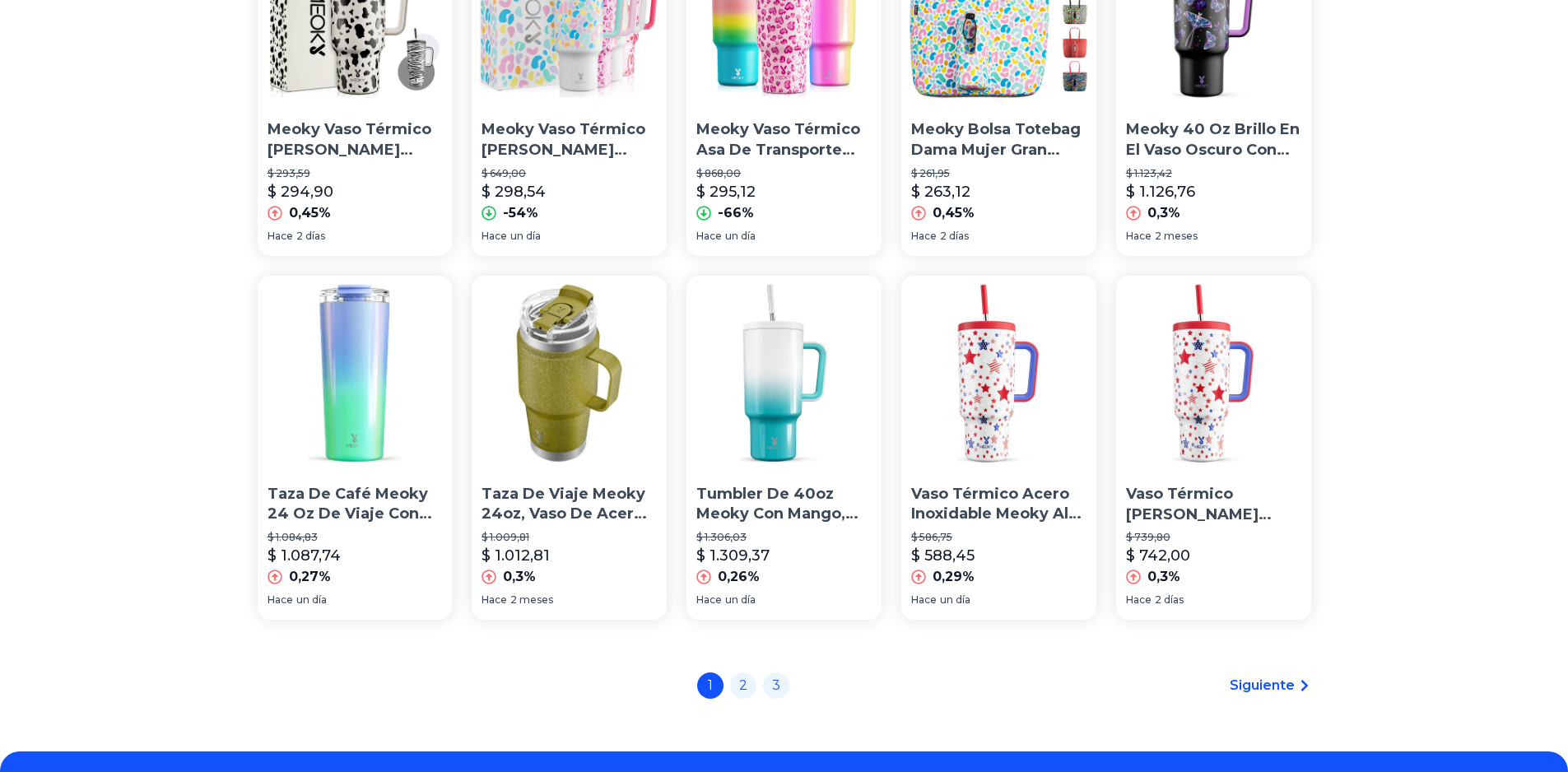
click at [1289, 697] on div "1 2 3 Siguiente" at bounding box center [784, 685] width 1053 height 27
click at [1279, 687] on span "Siguiente" at bounding box center [1262, 686] width 65 height 20
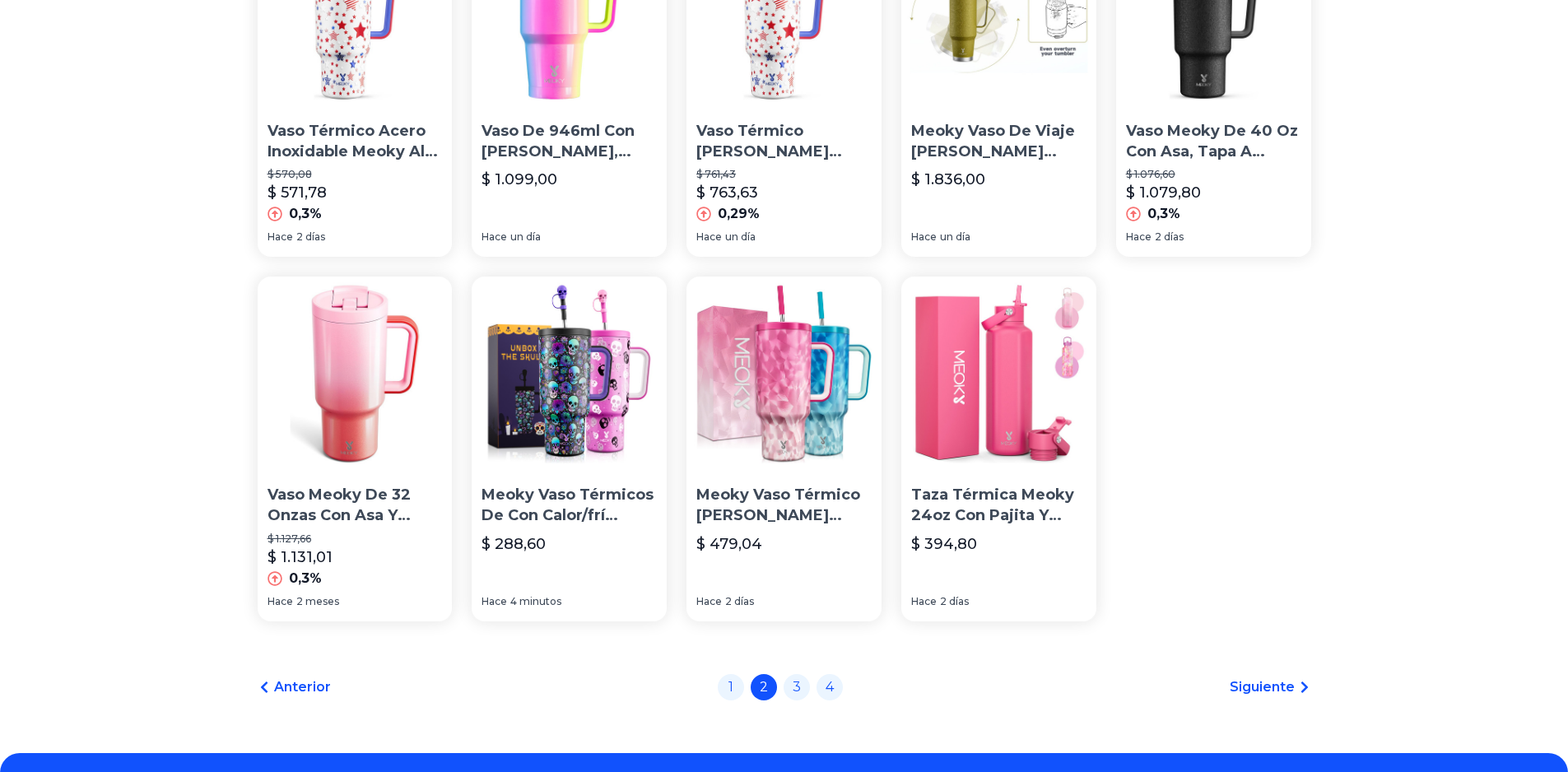
scroll to position [365, 0]
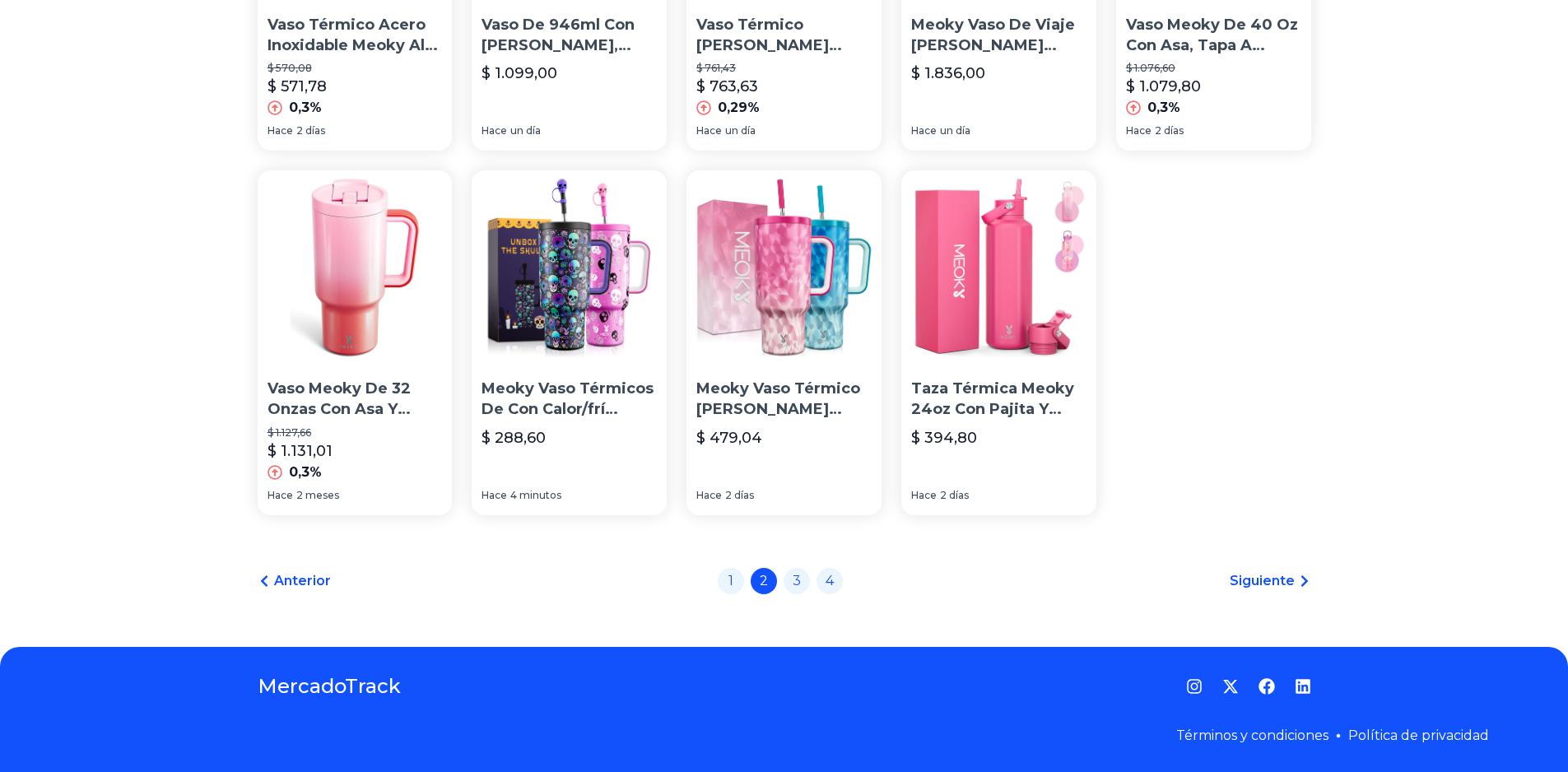
click at [1294, 584] on span "Siguiente" at bounding box center [1262, 581] width 65 height 20
